Goal: Task Accomplishment & Management: Use online tool/utility

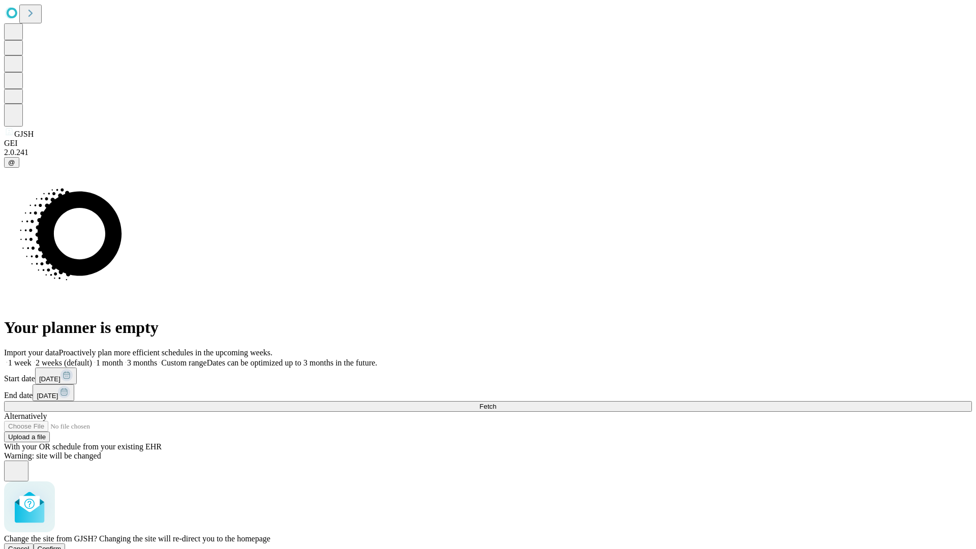
click at [62, 545] on span "Confirm" at bounding box center [50, 549] width 24 height 8
click at [32, 358] on label "1 week" at bounding box center [17, 362] width 27 height 9
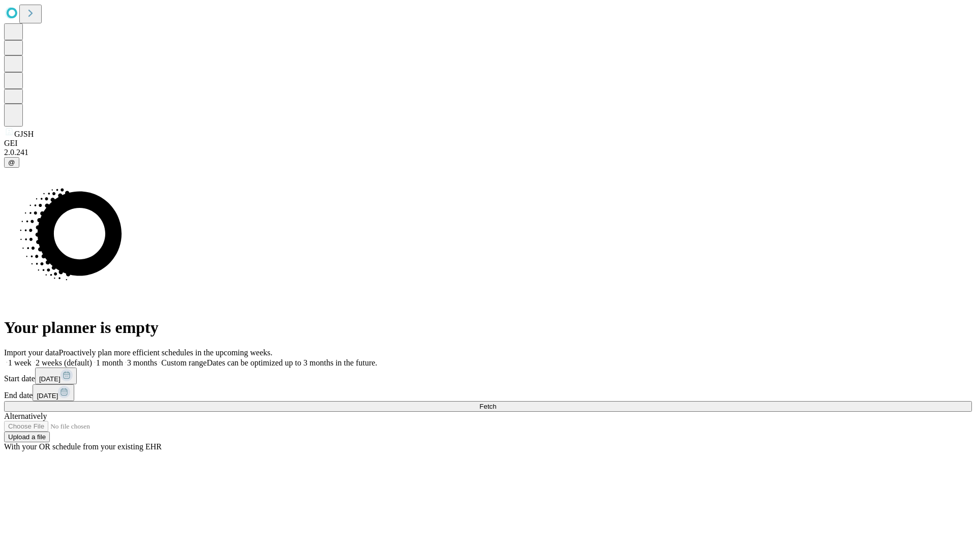
click at [496, 403] on span "Fetch" at bounding box center [487, 407] width 17 height 8
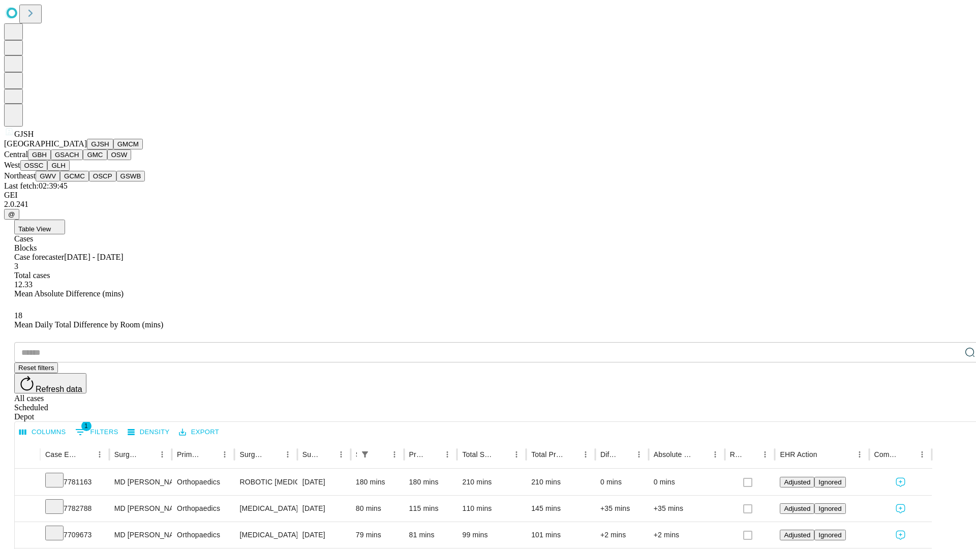
click at [113, 149] on button "GMCM" at bounding box center [127, 144] width 29 height 11
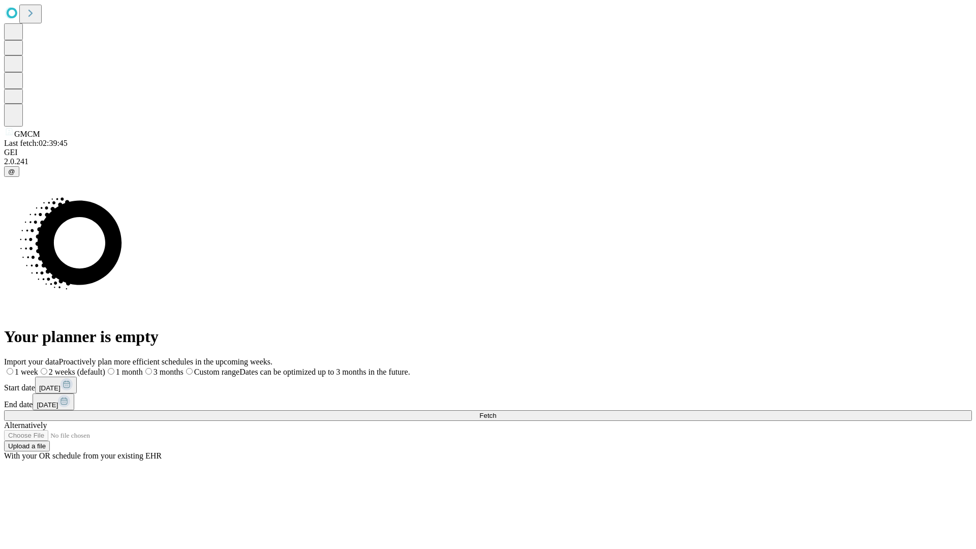
click at [38, 368] on label "1 week" at bounding box center [21, 372] width 34 height 9
click at [496, 412] on span "Fetch" at bounding box center [487, 416] width 17 height 8
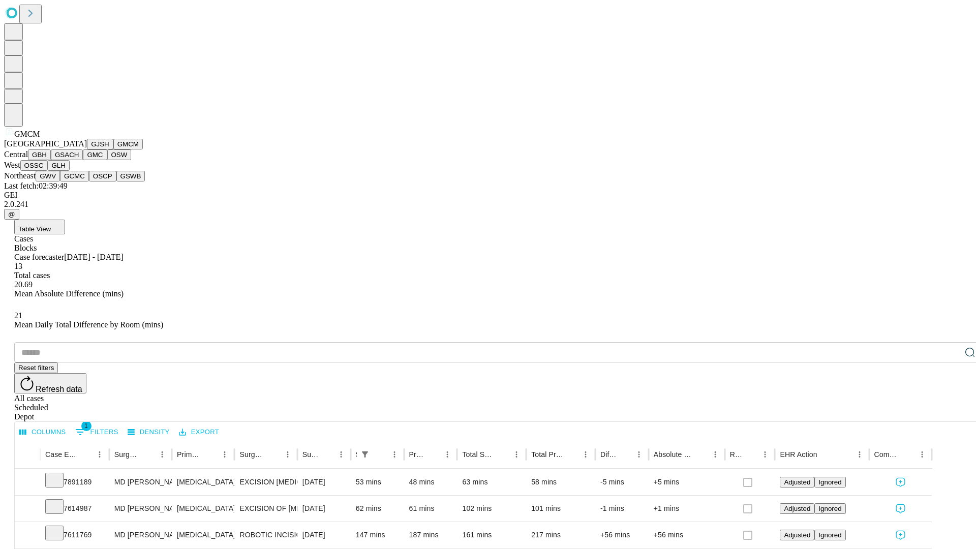
click at [51, 160] on button "GBH" at bounding box center [39, 154] width 23 height 11
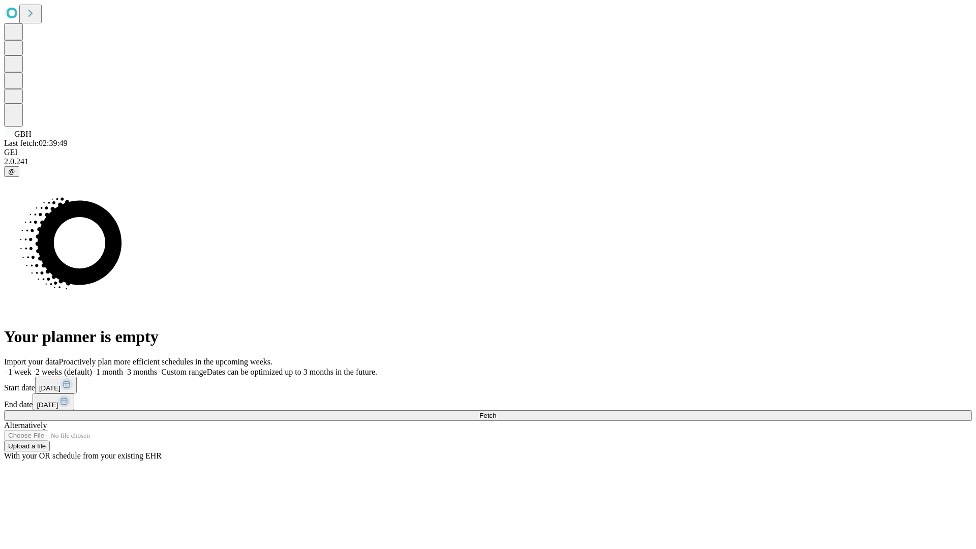
click at [32, 368] on label "1 week" at bounding box center [17, 372] width 27 height 9
click at [496, 412] on span "Fetch" at bounding box center [487, 416] width 17 height 8
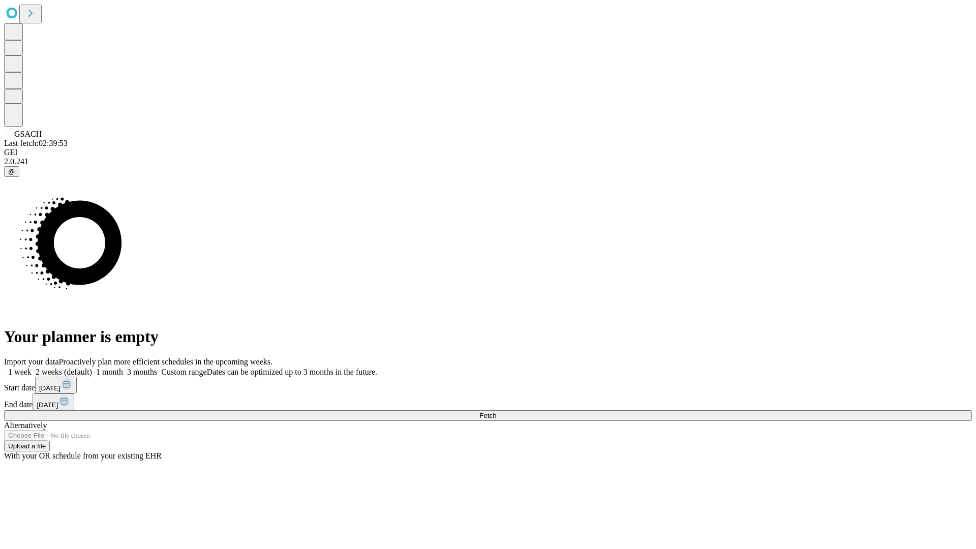
click at [32, 368] on label "1 week" at bounding box center [17, 372] width 27 height 9
click at [496, 412] on span "Fetch" at bounding box center [487, 416] width 17 height 8
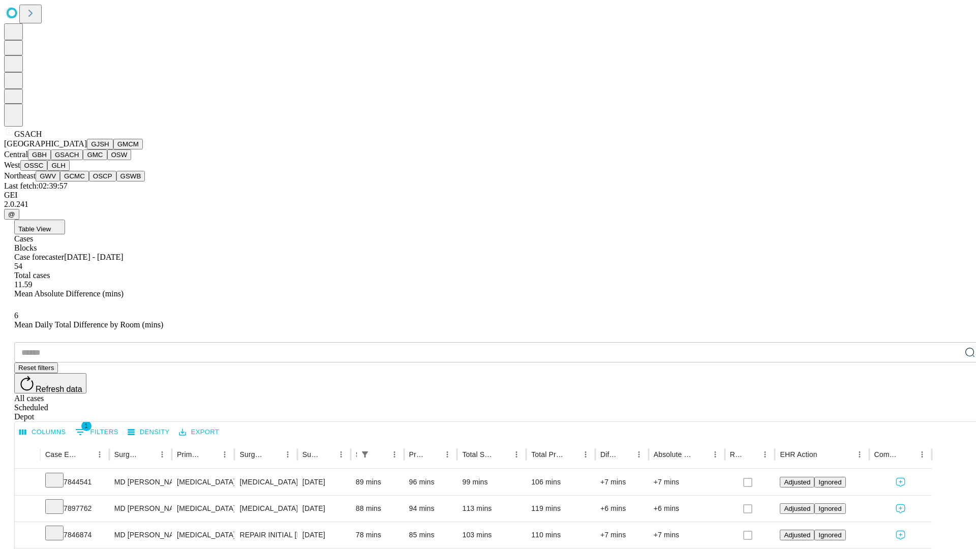
click at [83, 160] on button "GMC" at bounding box center [95, 154] width 24 height 11
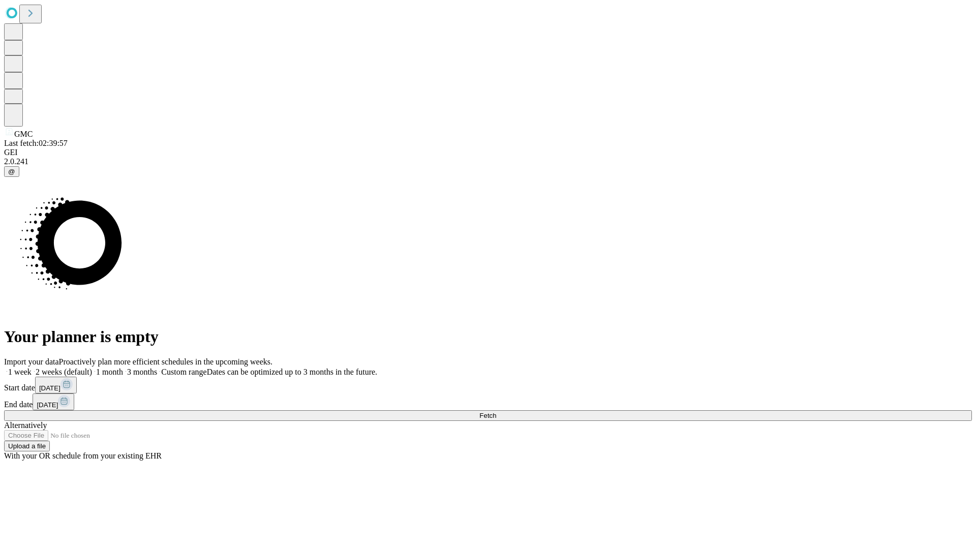
click at [32, 368] on label "1 week" at bounding box center [17, 372] width 27 height 9
click at [496, 412] on span "Fetch" at bounding box center [487, 416] width 17 height 8
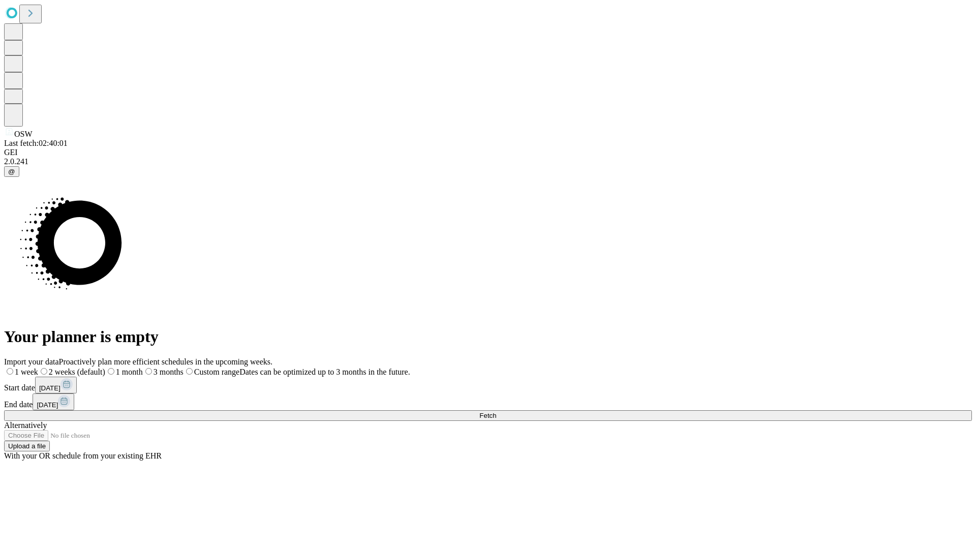
click at [38, 368] on label "1 week" at bounding box center [21, 372] width 34 height 9
click at [496, 412] on span "Fetch" at bounding box center [487, 416] width 17 height 8
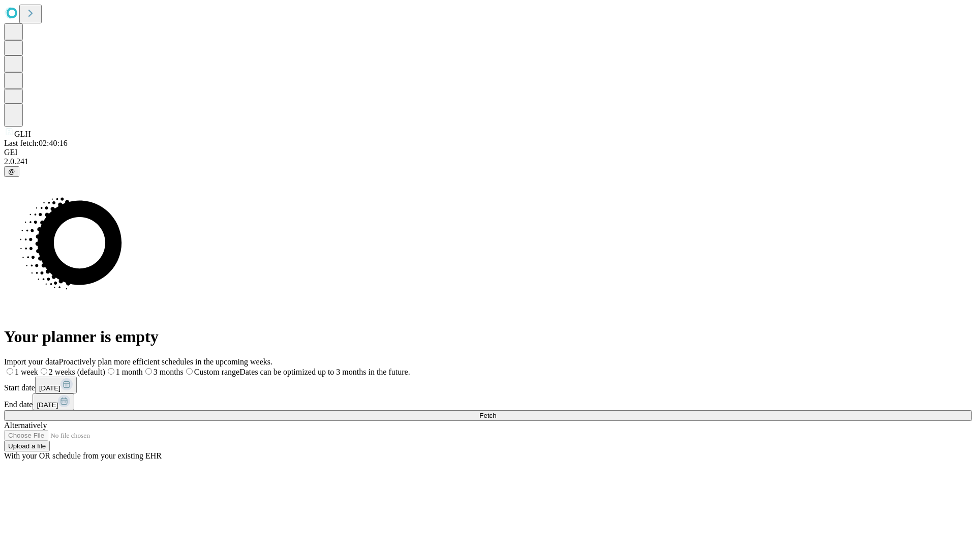
click at [38, 368] on label "1 week" at bounding box center [21, 372] width 34 height 9
click at [496, 412] on span "Fetch" at bounding box center [487, 416] width 17 height 8
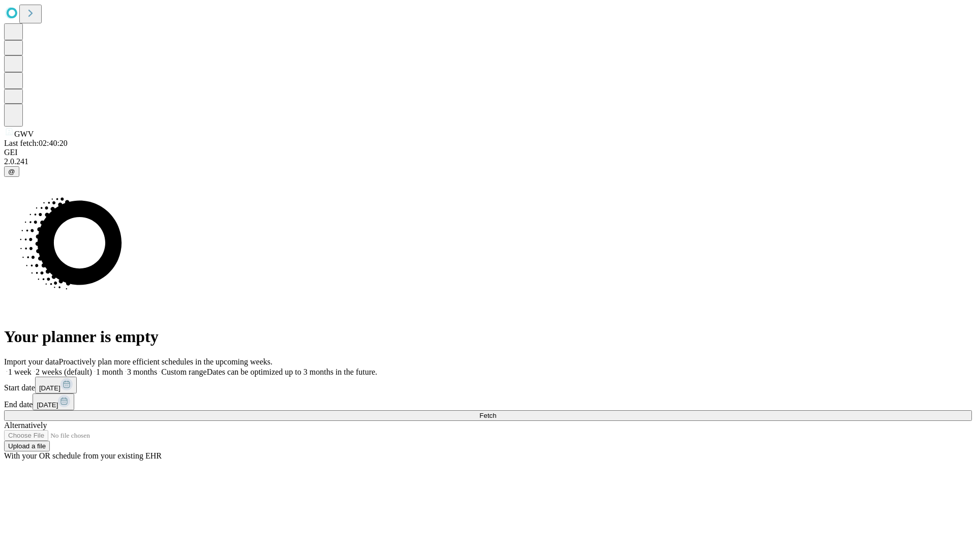
click at [32, 368] on label "1 week" at bounding box center [17, 372] width 27 height 9
click at [496, 412] on span "Fetch" at bounding box center [487, 416] width 17 height 8
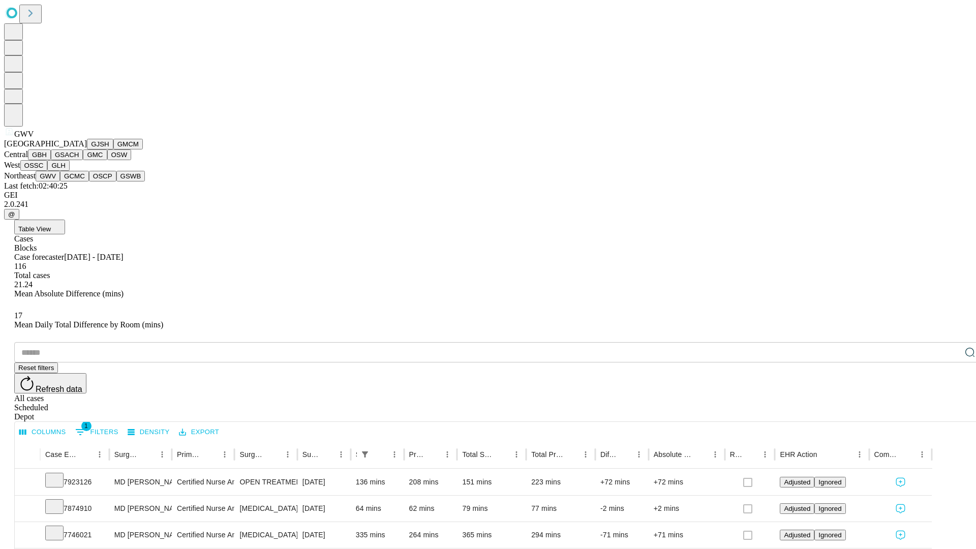
click at [79, 181] on button "GCMC" at bounding box center [74, 176] width 29 height 11
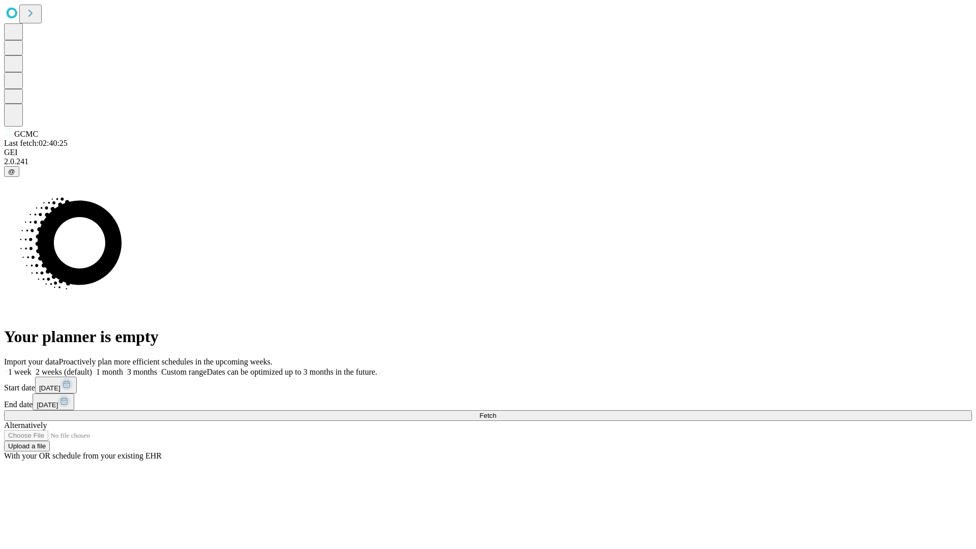
click at [32, 368] on label "1 week" at bounding box center [17, 372] width 27 height 9
click at [496, 412] on span "Fetch" at bounding box center [487, 416] width 17 height 8
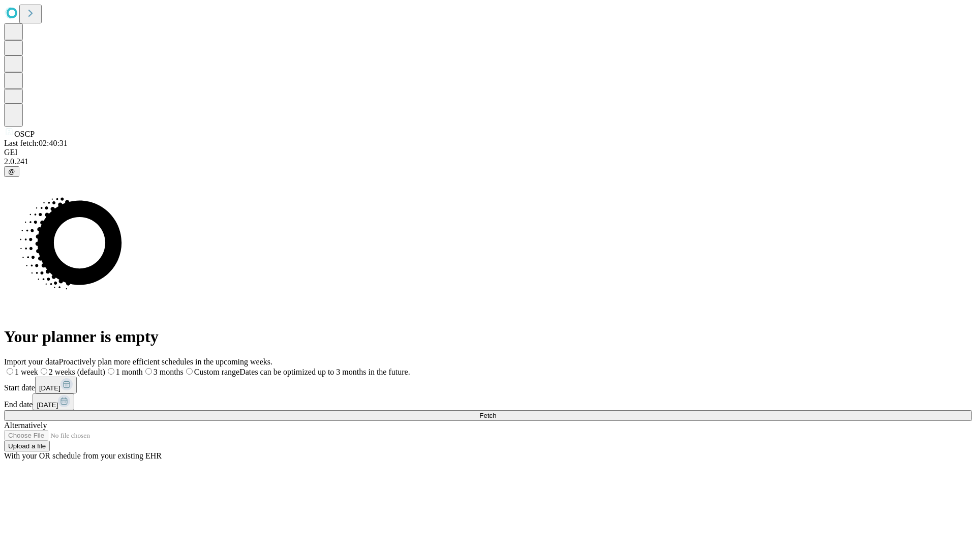
click at [38, 368] on label "1 week" at bounding box center [21, 372] width 34 height 9
click at [496, 412] on span "Fetch" at bounding box center [487, 416] width 17 height 8
